Goal: Task Accomplishment & Management: Manage account settings

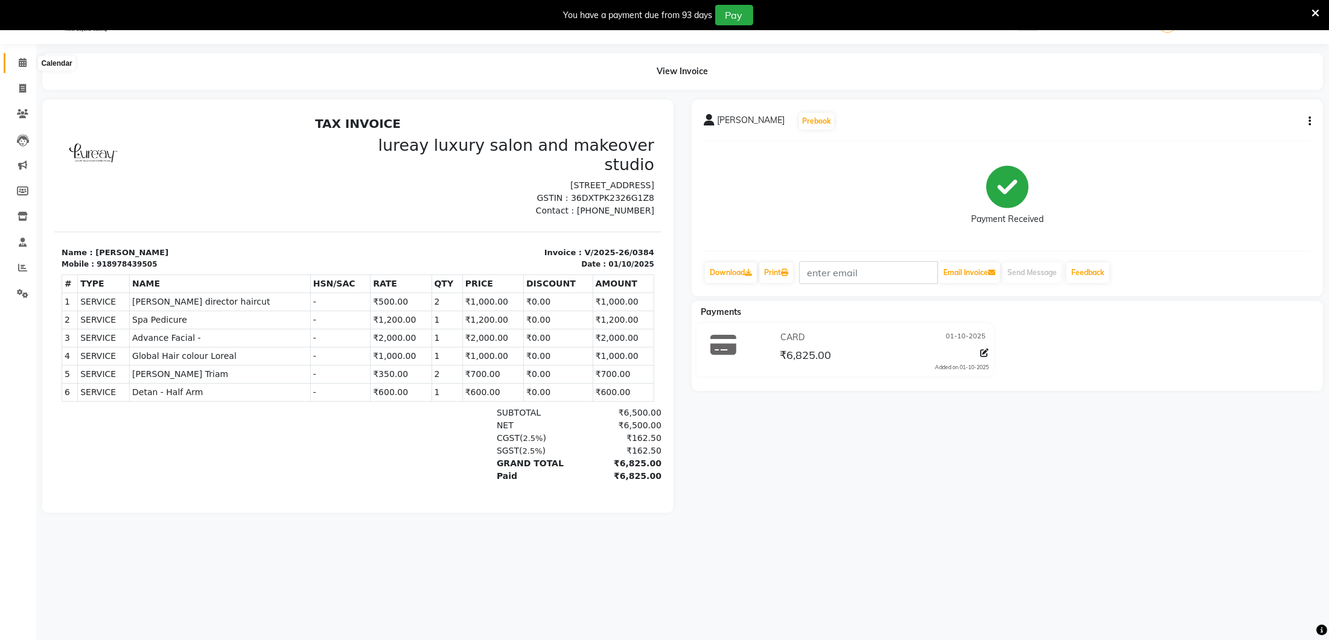
click at [30, 68] on span at bounding box center [22, 63] width 21 height 14
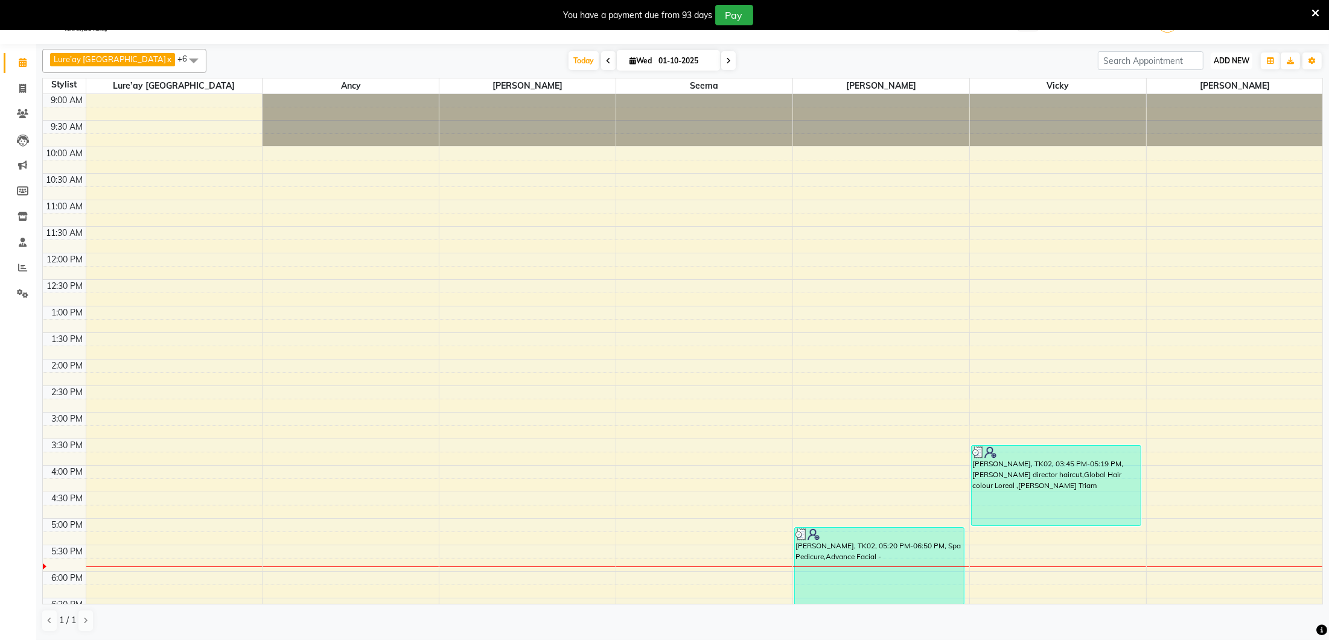
click at [1250, 61] on button "ADD NEW Toggle Dropdown" at bounding box center [1231, 60] width 42 height 17
click at [1226, 76] on button "Add Appointment" at bounding box center [1203, 83] width 95 height 16
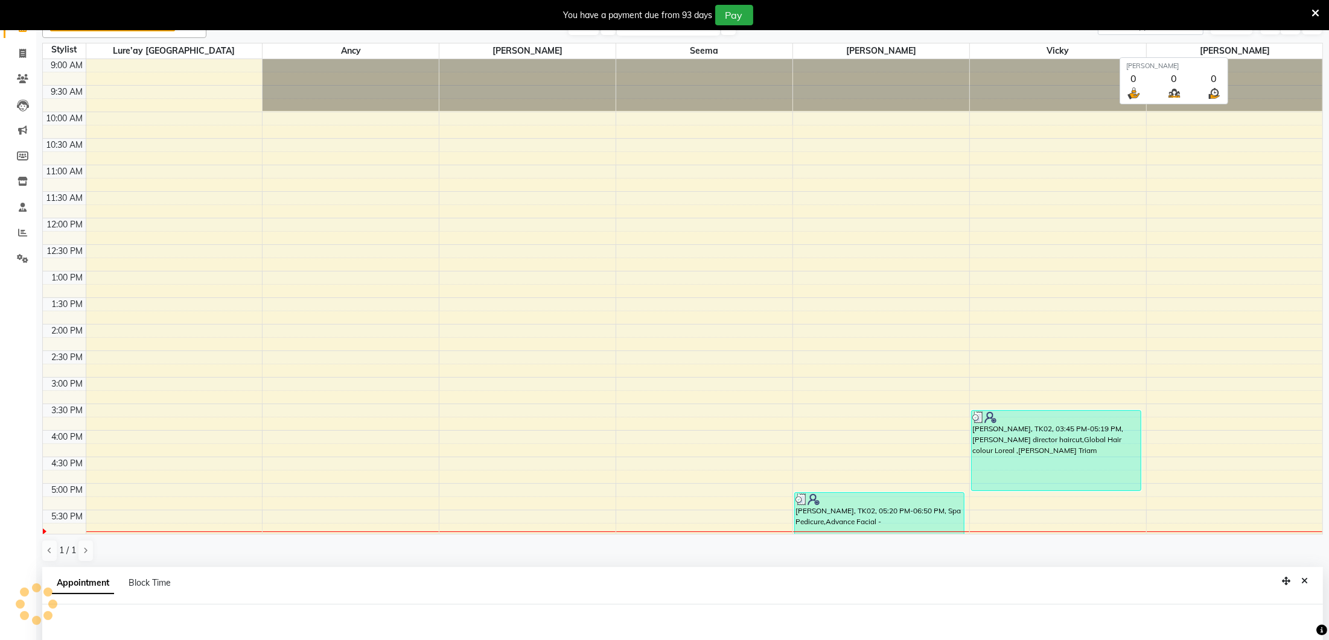
select select "600"
select select "tentative"
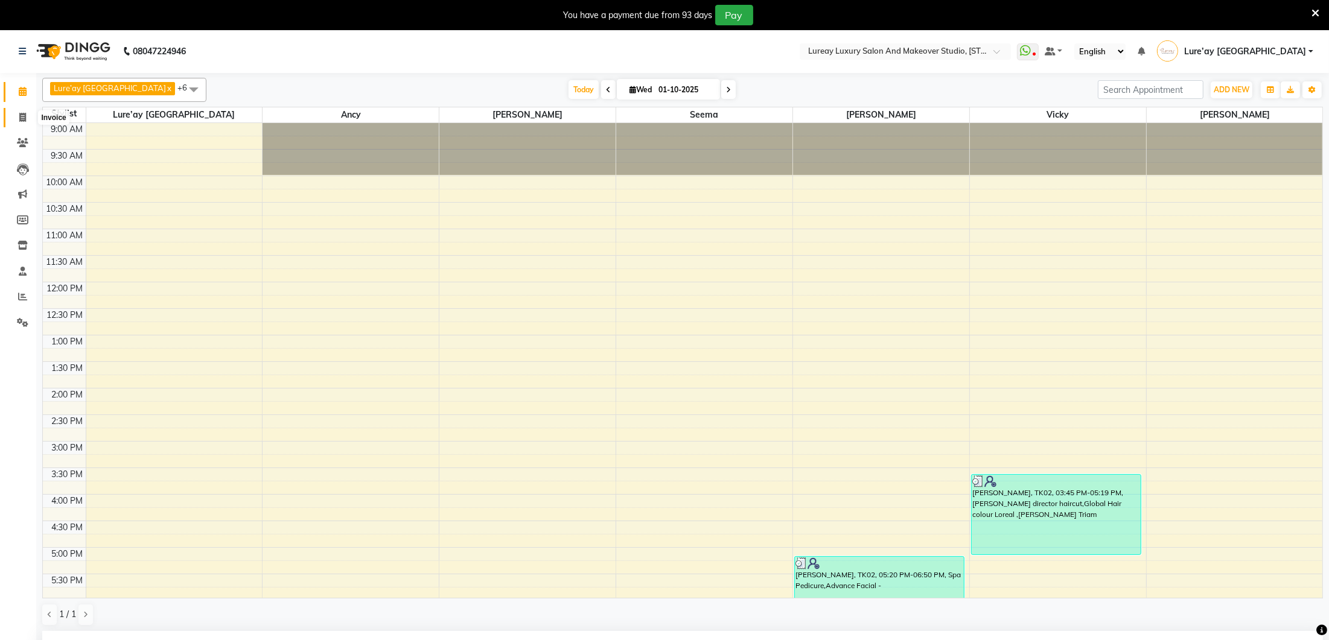
click at [22, 117] on icon at bounding box center [22, 117] width 7 height 9
select select "service"
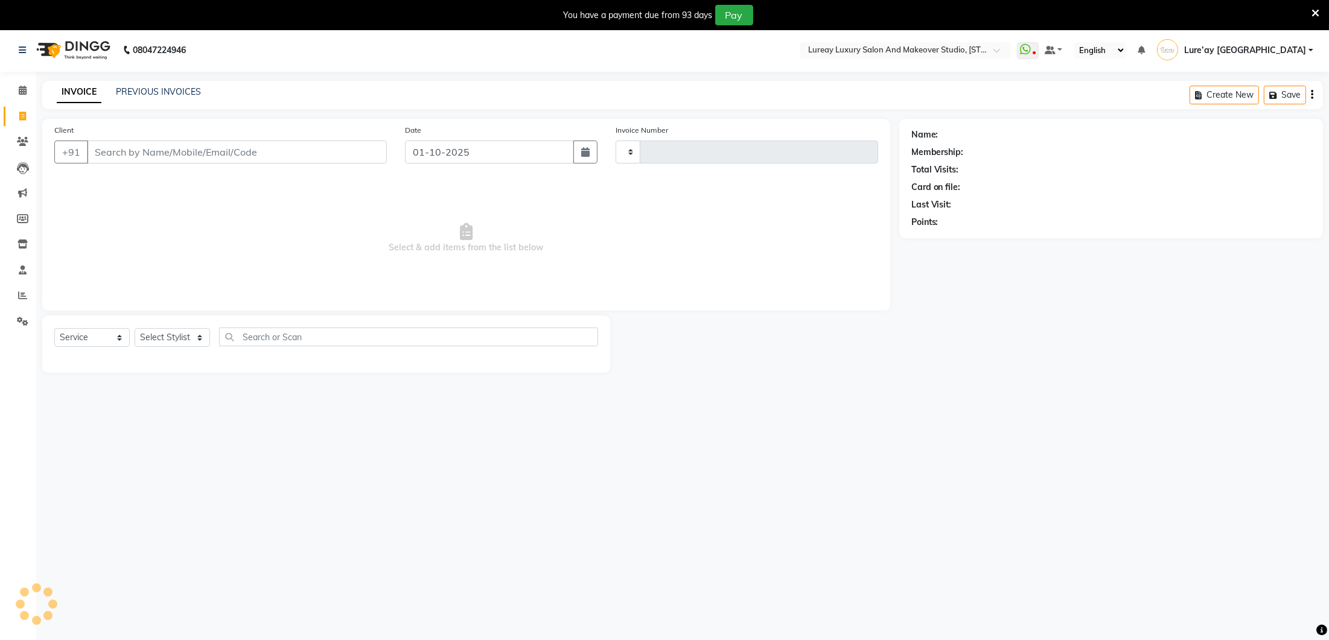
type input "0385"
select select "4075"
click at [173, 96] on div "INVOICE PREVIOUS INVOICES Create New Save" at bounding box center [682, 96] width 1280 height 28
click at [190, 89] on link "PREVIOUS INVOICES" at bounding box center [158, 89] width 85 height 11
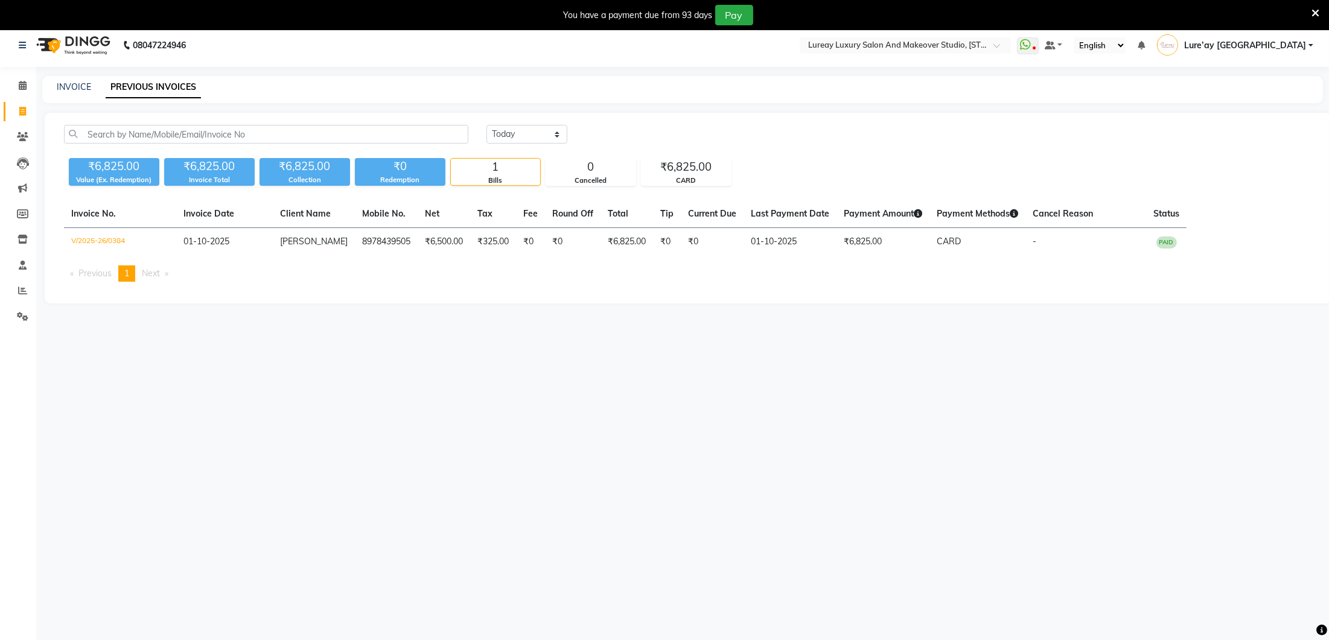
scroll to position [7, 0]
click at [524, 129] on select "Today Yesterday Custom Range" at bounding box center [526, 133] width 81 height 19
select select "range"
click at [621, 134] on input "01-10-2025" at bounding box center [625, 134] width 84 height 17
select select "10"
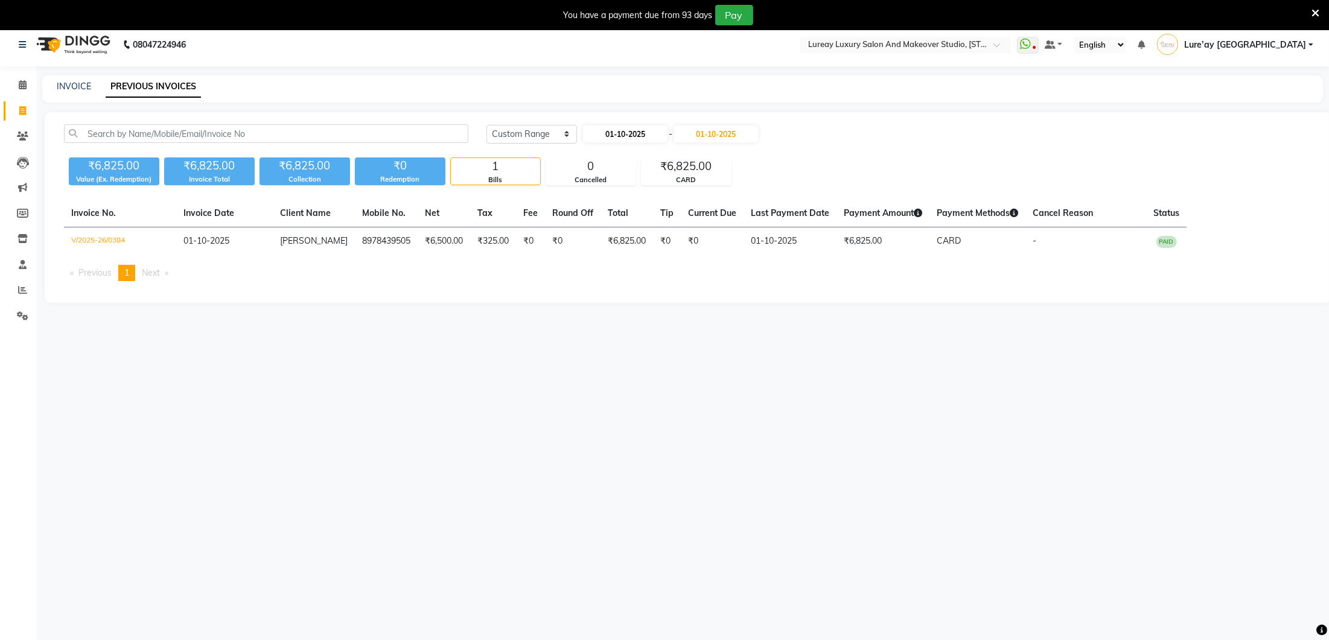
select select "2025"
click at [593, 130] on input "01-10-2025" at bounding box center [625, 134] width 84 height 17
click at [591, 151] on button "Previous month" at bounding box center [593, 156] width 10 height 19
select select "9"
click at [653, 255] on div "25" at bounding box center [653, 253] width 19 height 19
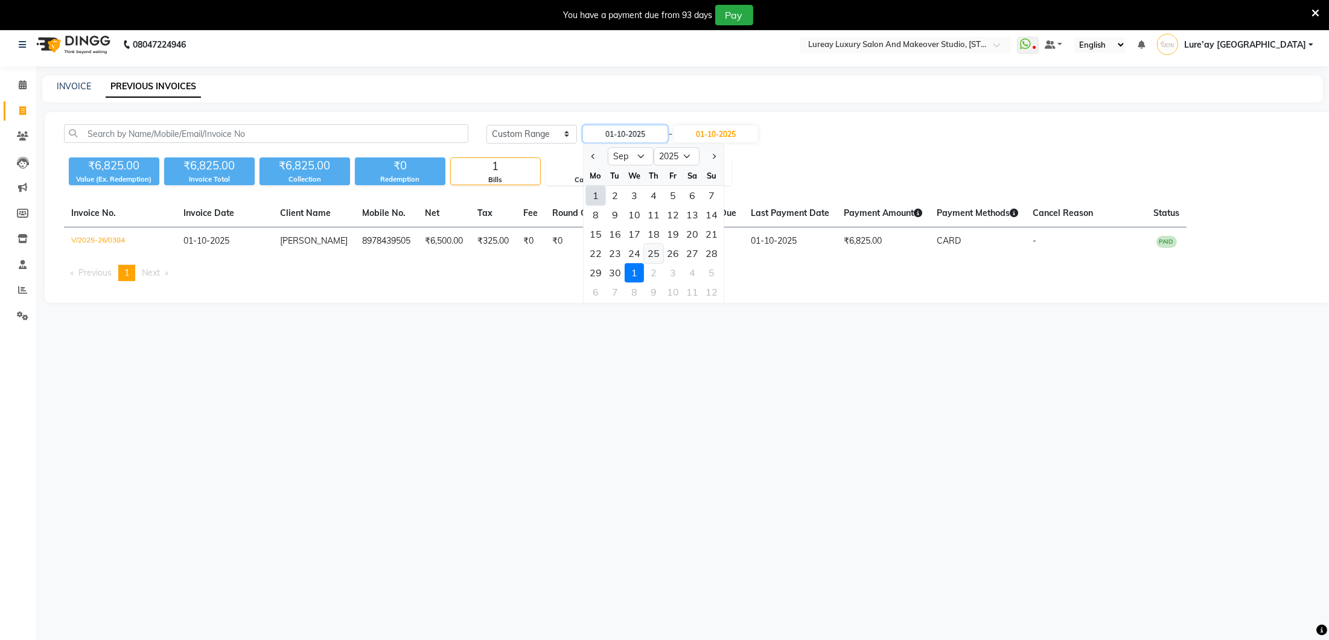
type input "25-09-2025"
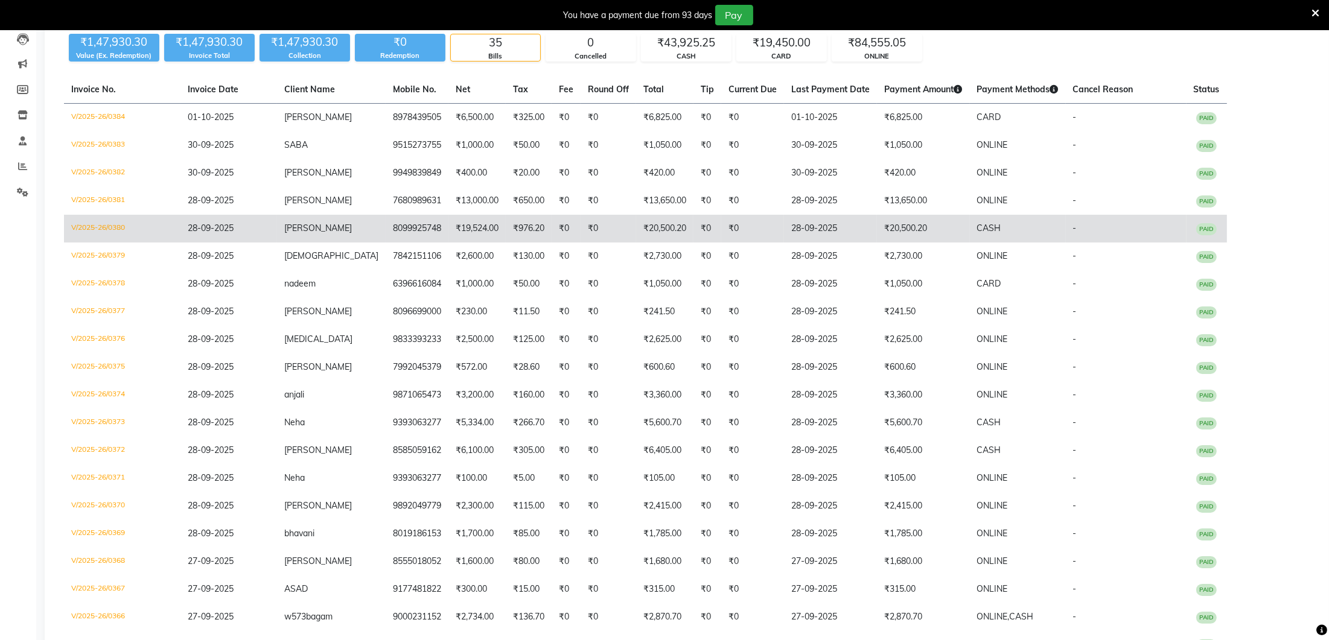
scroll to position [133, 0]
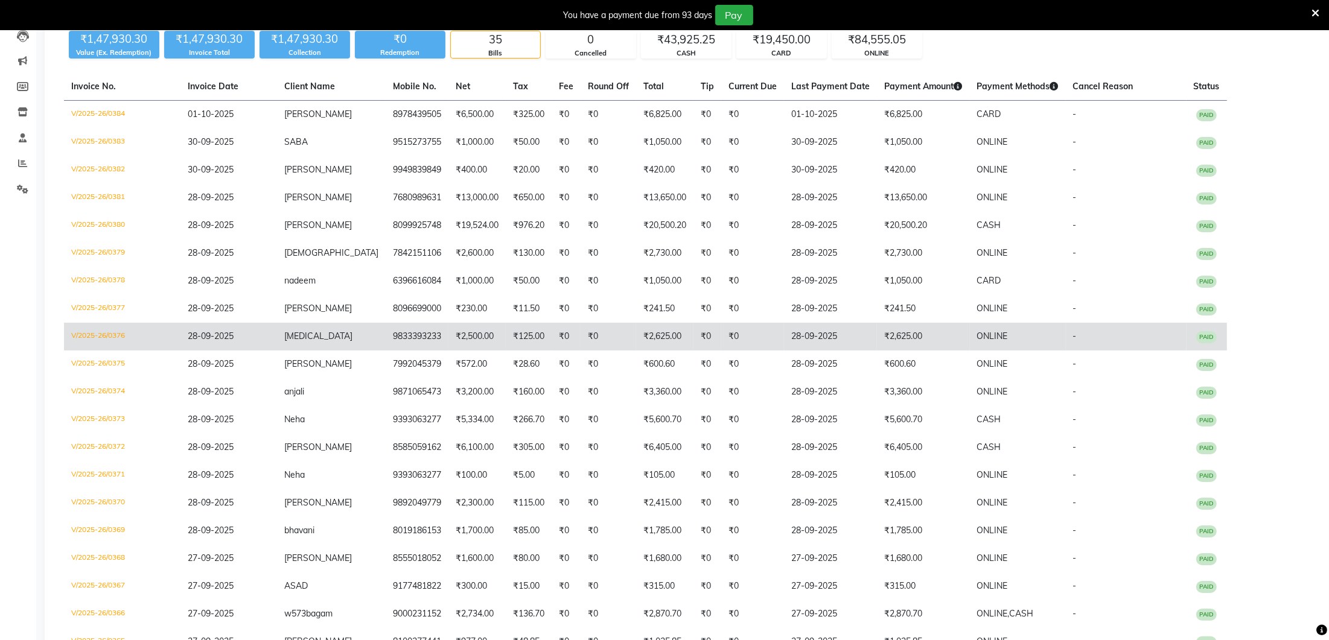
click at [448, 340] on td "₹2,500.00" at bounding box center [476, 337] width 57 height 28
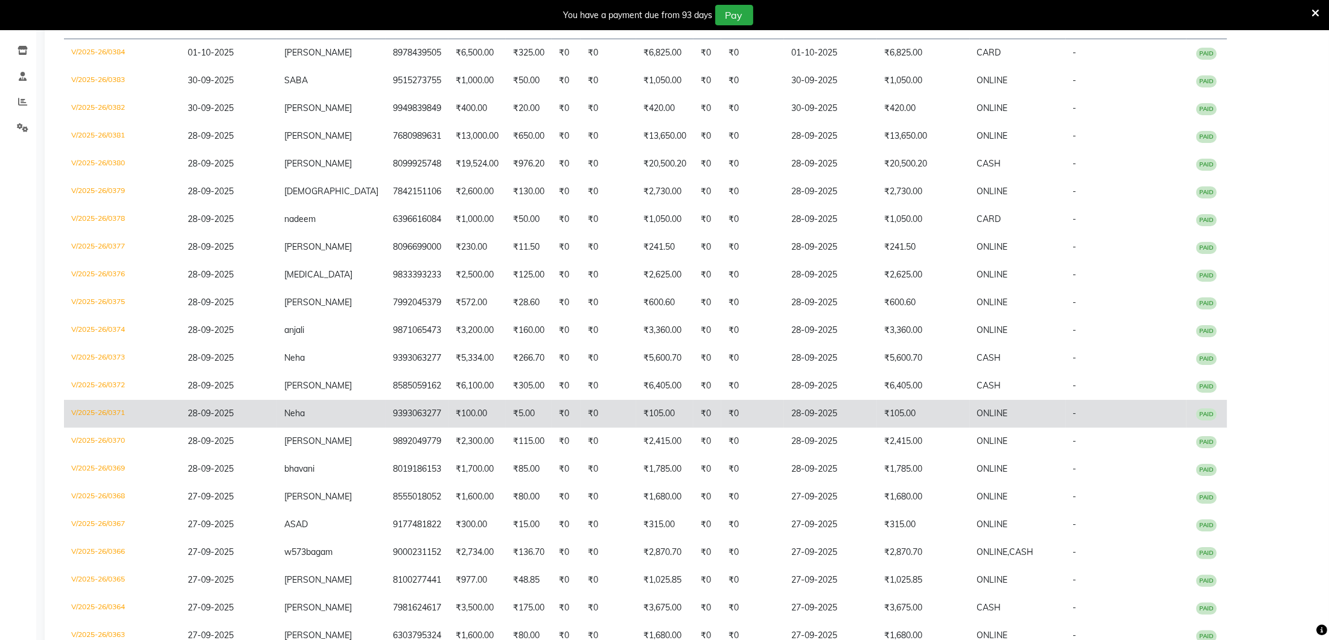
scroll to position [196, 0]
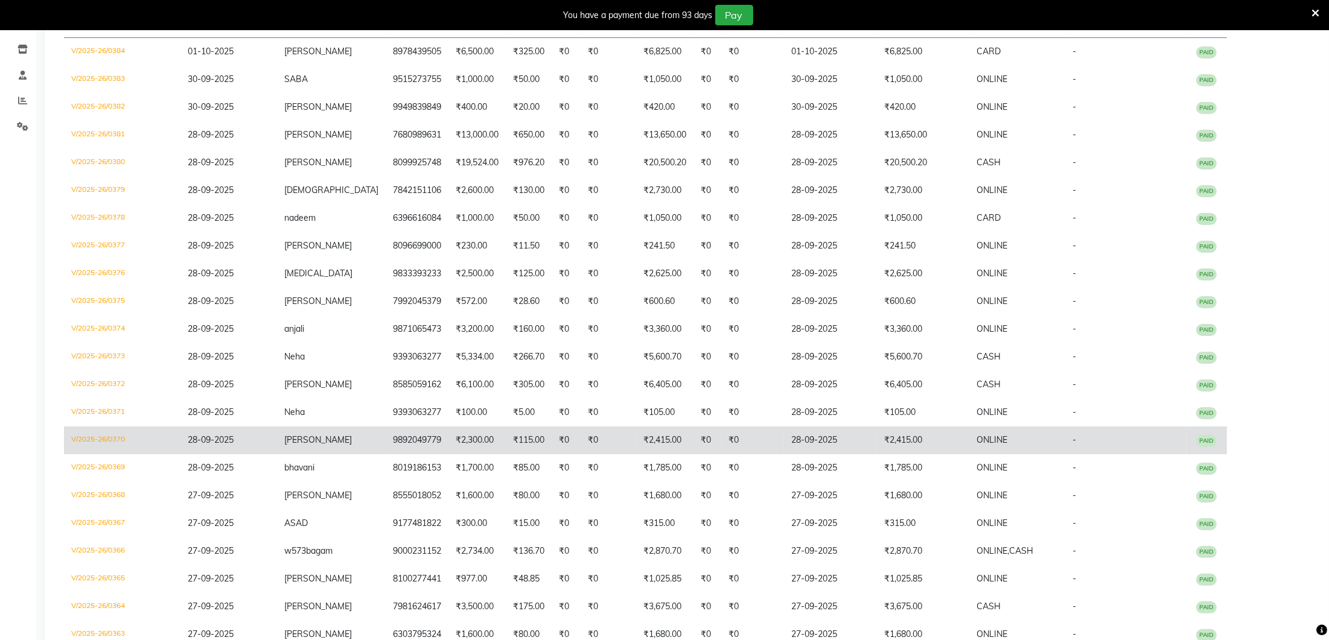
click at [721, 436] on td "₹0" at bounding box center [752, 441] width 63 height 28
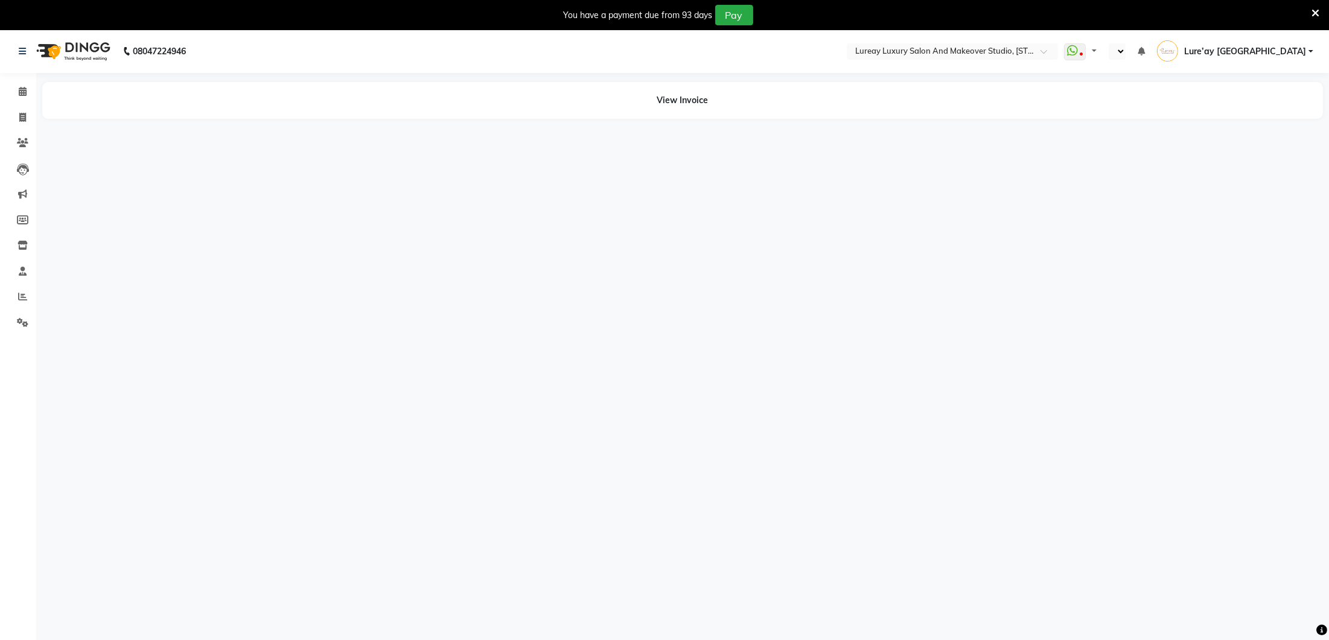
select select "en"
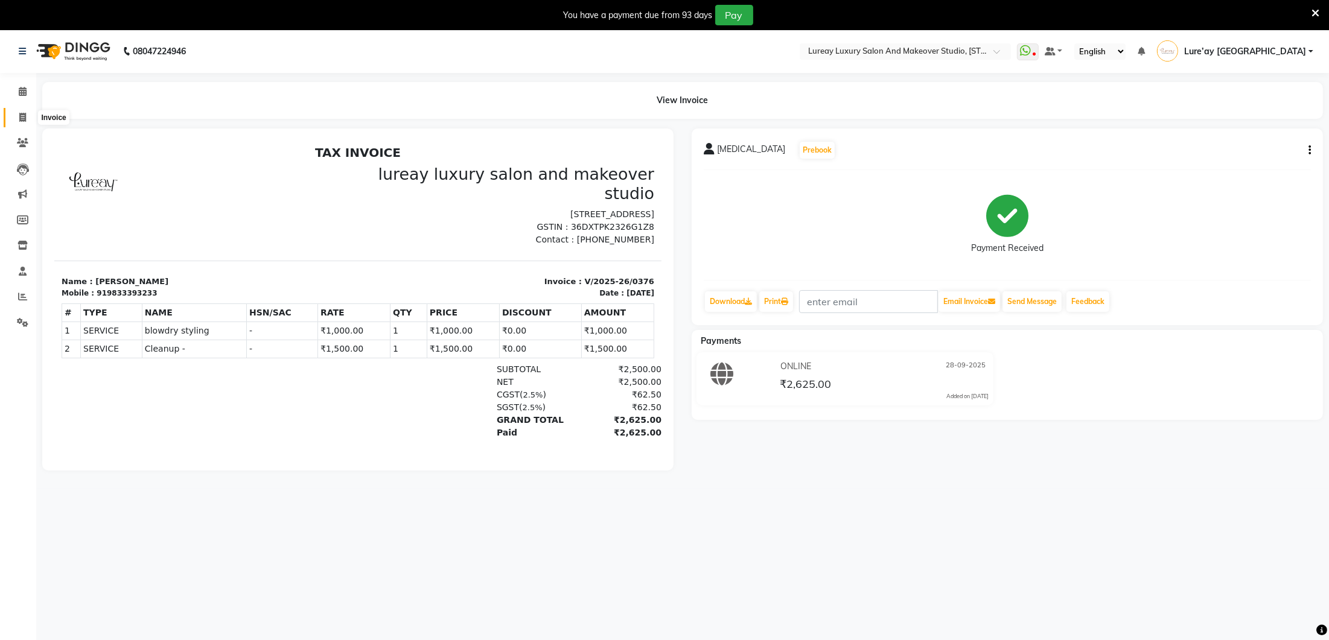
click at [22, 116] on icon at bounding box center [22, 117] width 7 height 9
select select "4075"
select select "service"
